Goal: Task Accomplishment & Management: Manage account settings

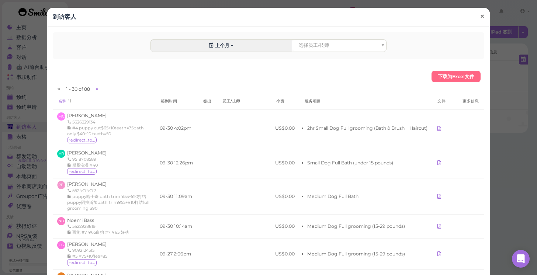
click at [484, 18] on span "×" at bounding box center [482, 16] width 5 height 10
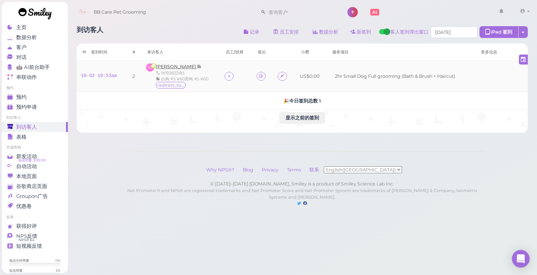
click at [174, 67] on span "[PERSON_NAME]" at bounding box center [176, 67] width 41 height 6
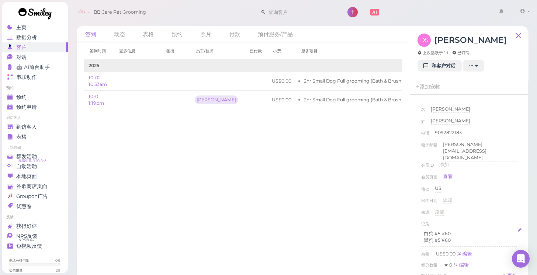
click at [452, 230] on p "白狗 #5 ¥60" at bounding box center [469, 233] width 90 height 7
click at [490, 209] on div "来源 添加" at bounding box center [469, 215] width 96 height 12
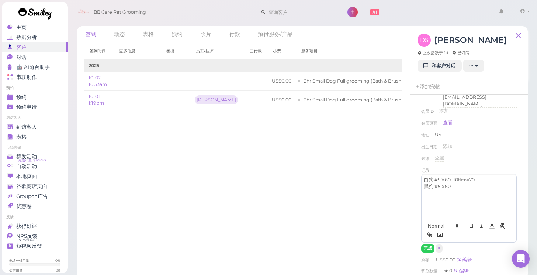
scroll to position [58, 0]
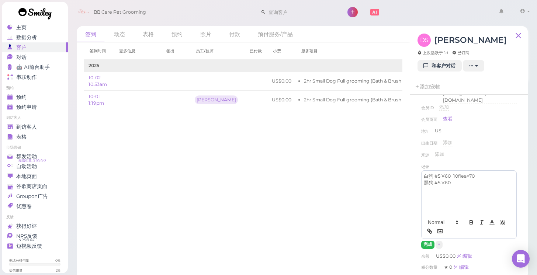
click at [427, 241] on button "完成" at bounding box center [427, 245] width 13 height 8
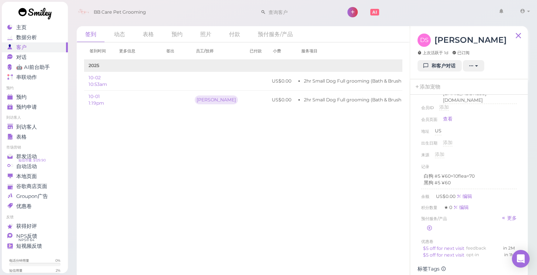
click at [487, 163] on div "记录" at bounding box center [469, 166] width 96 height 7
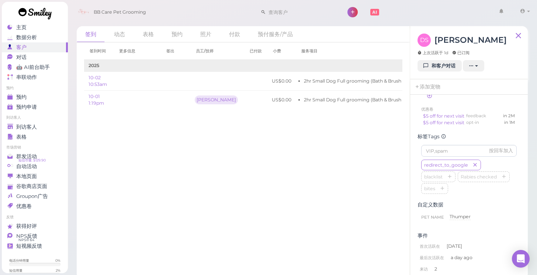
scroll to position [191, 0]
